Goal: Navigation & Orientation: Find specific page/section

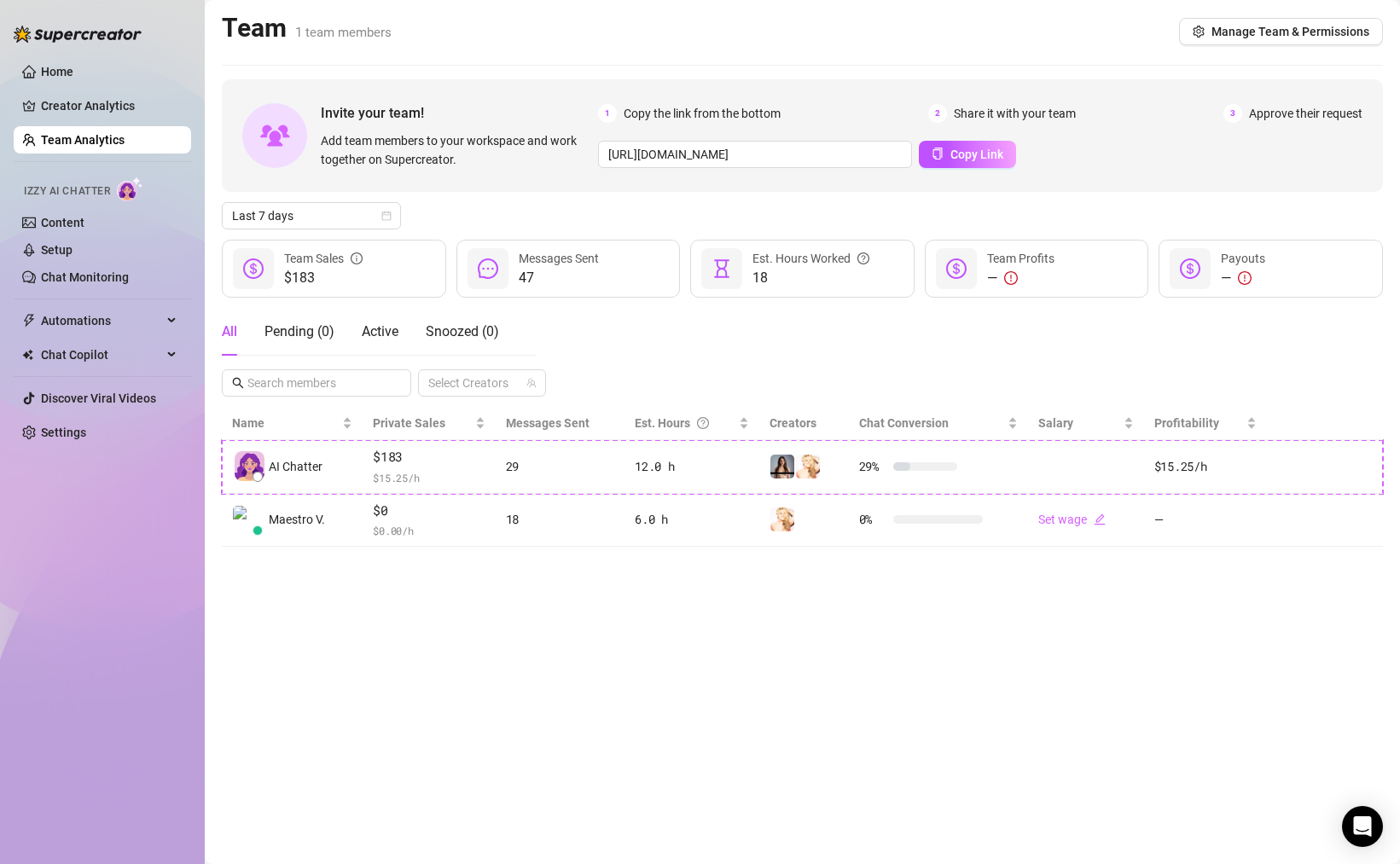
drag, startPoint x: 62, startPoint y: 71, endPoint x: 96, endPoint y: 91, distance: 39.4
click at [62, 71] on link "Home" at bounding box center [57, 71] width 33 height 14
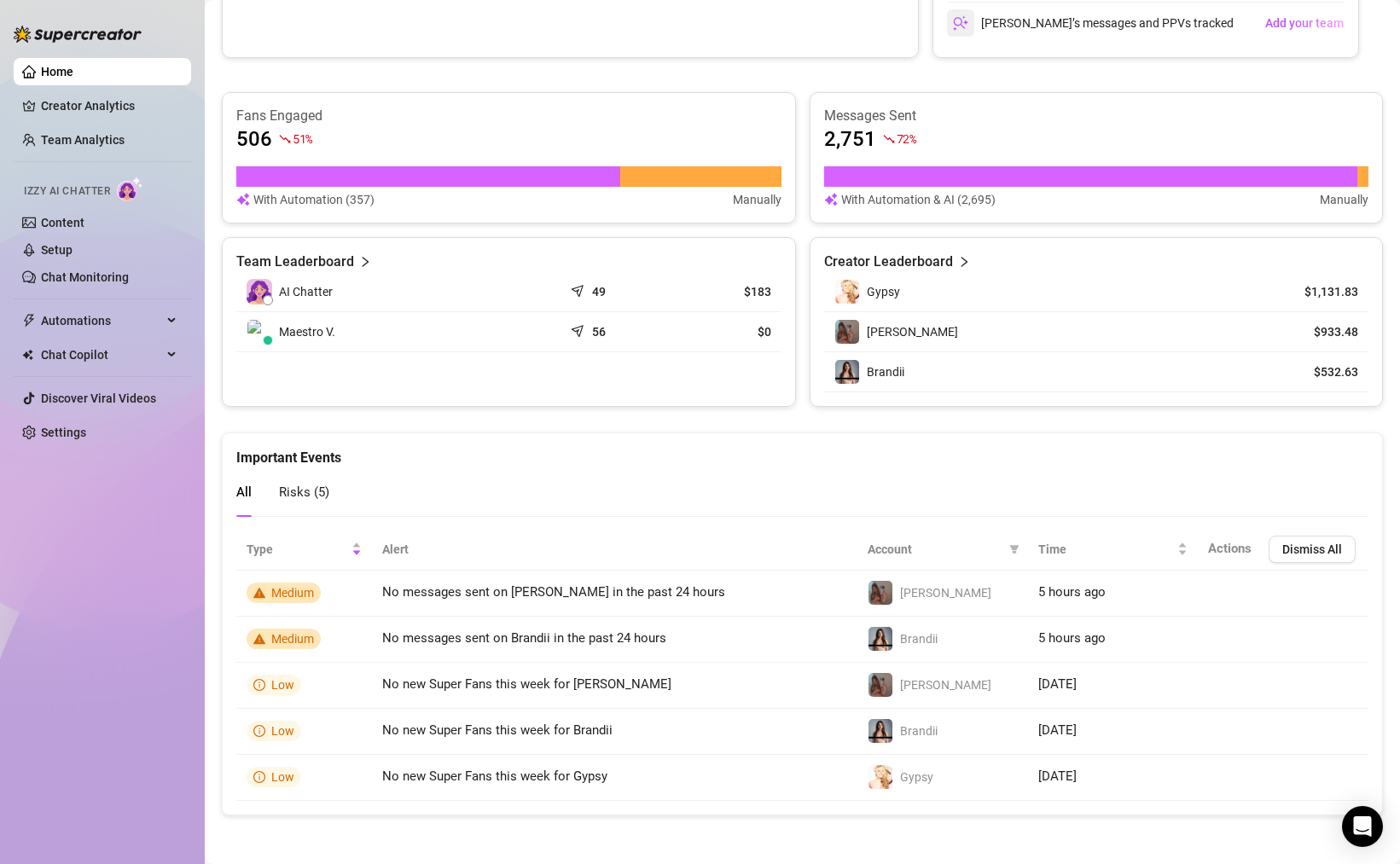
scroll to position [943, 0]
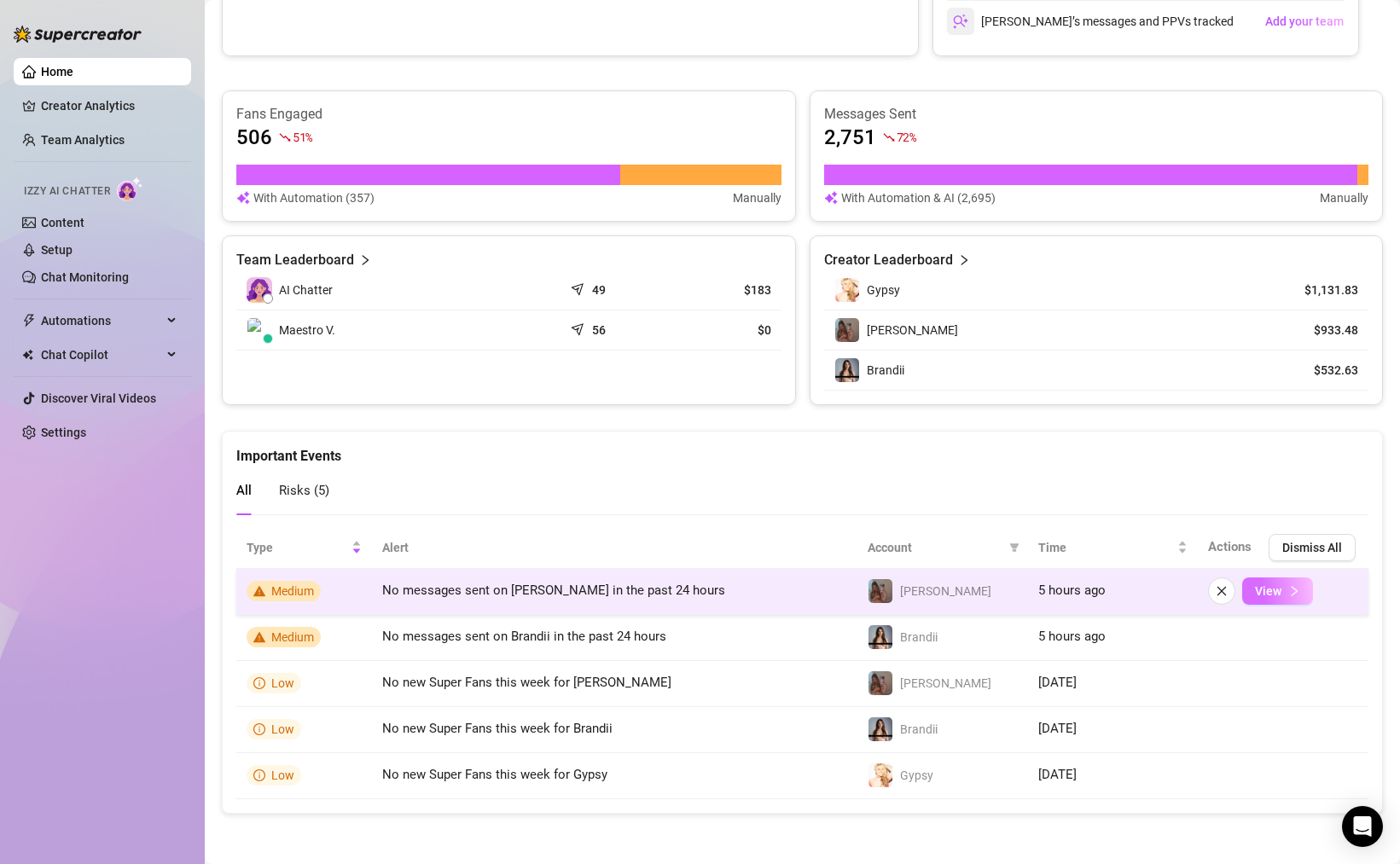
click at [1281, 597] on button "View" at bounding box center [1277, 591] width 71 height 27
